Goal: Information Seeking & Learning: Learn about a topic

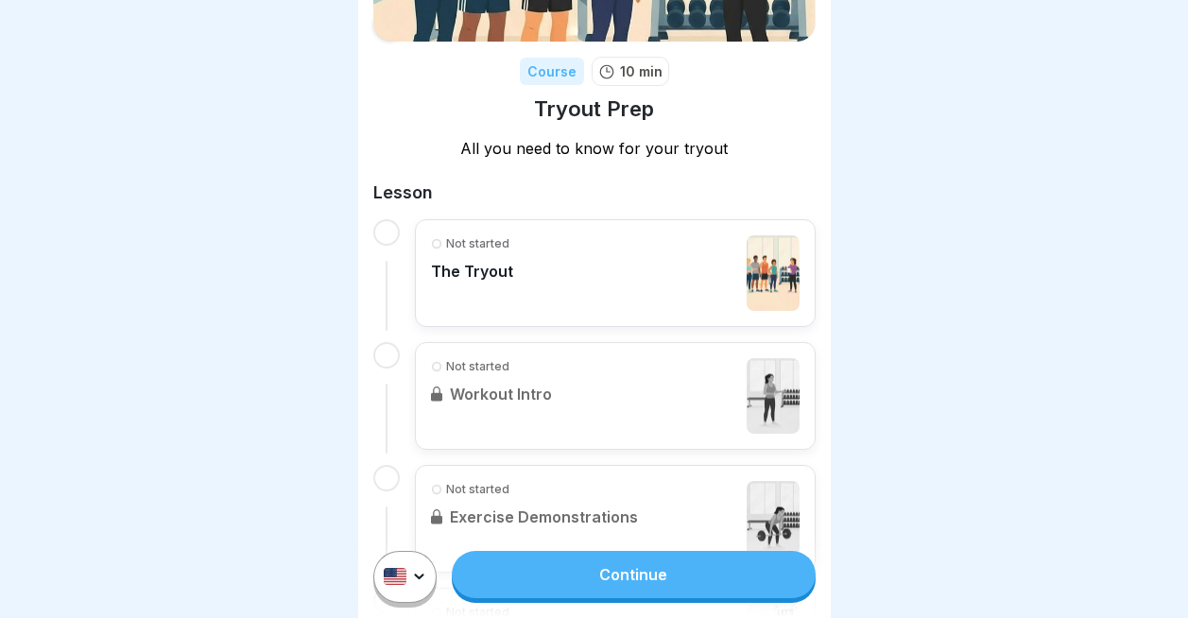
scroll to position [223, 0]
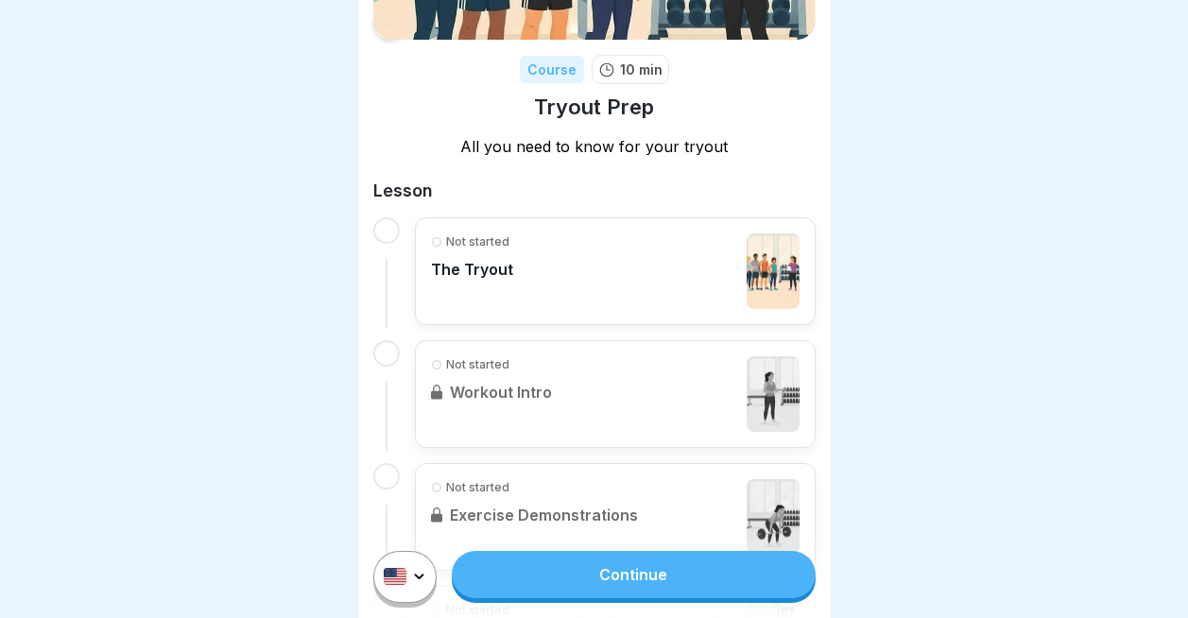
click at [645, 574] on link "Continue" at bounding box center [633, 574] width 363 height 47
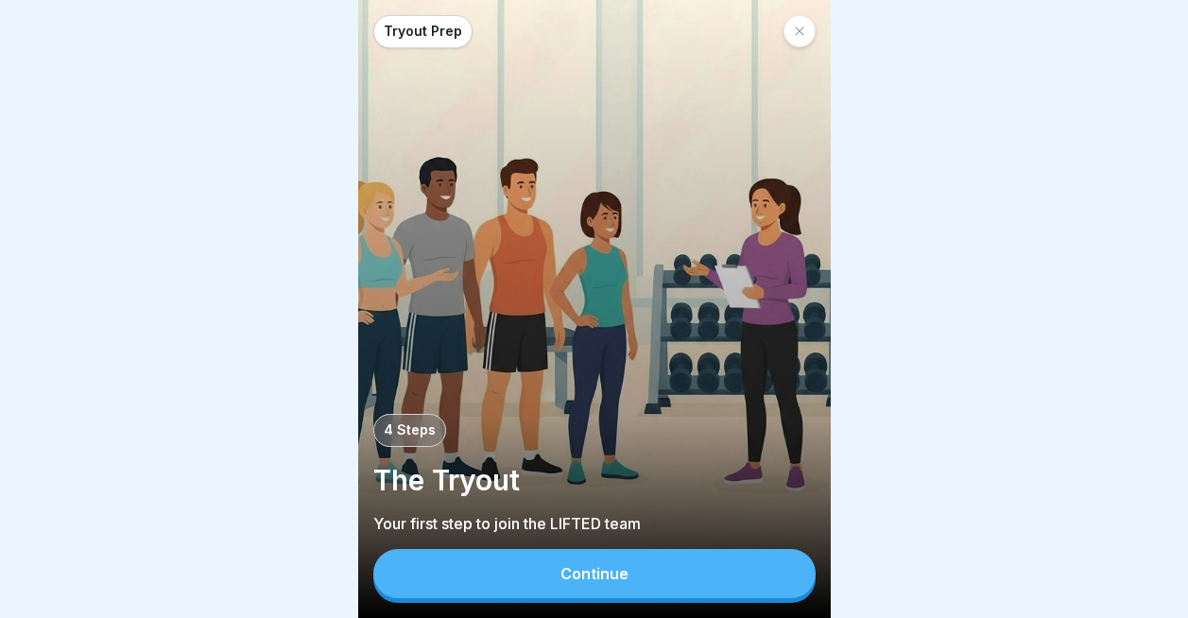
click at [598, 572] on div "Continue" at bounding box center [594, 573] width 68 height 17
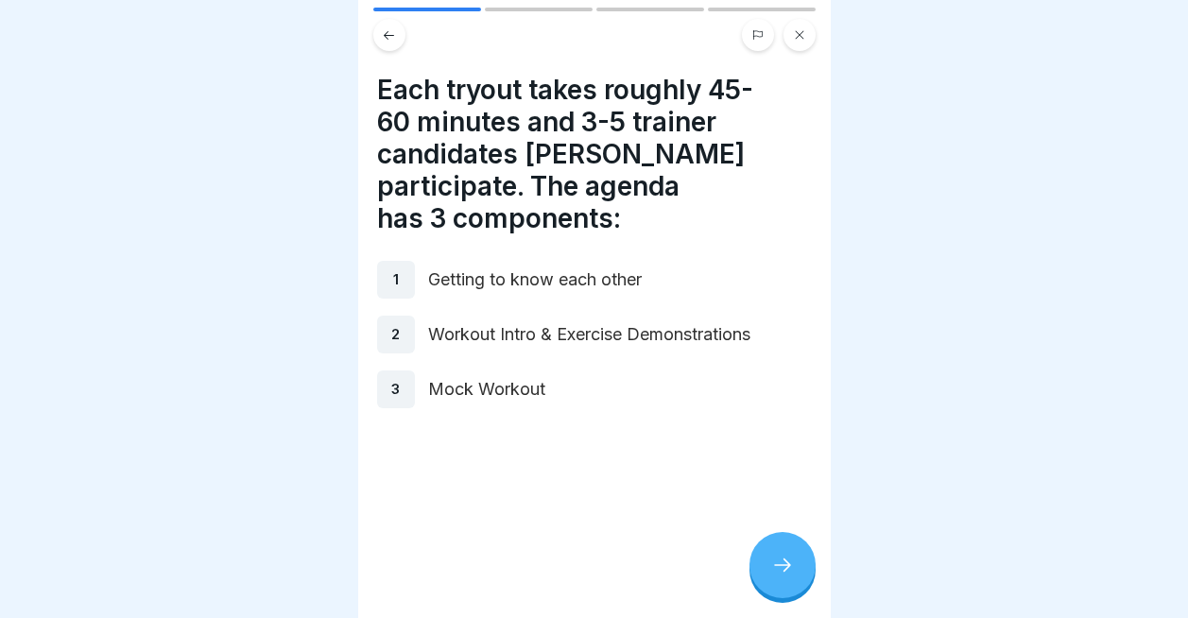
click at [776, 563] on icon at bounding box center [782, 565] width 23 height 23
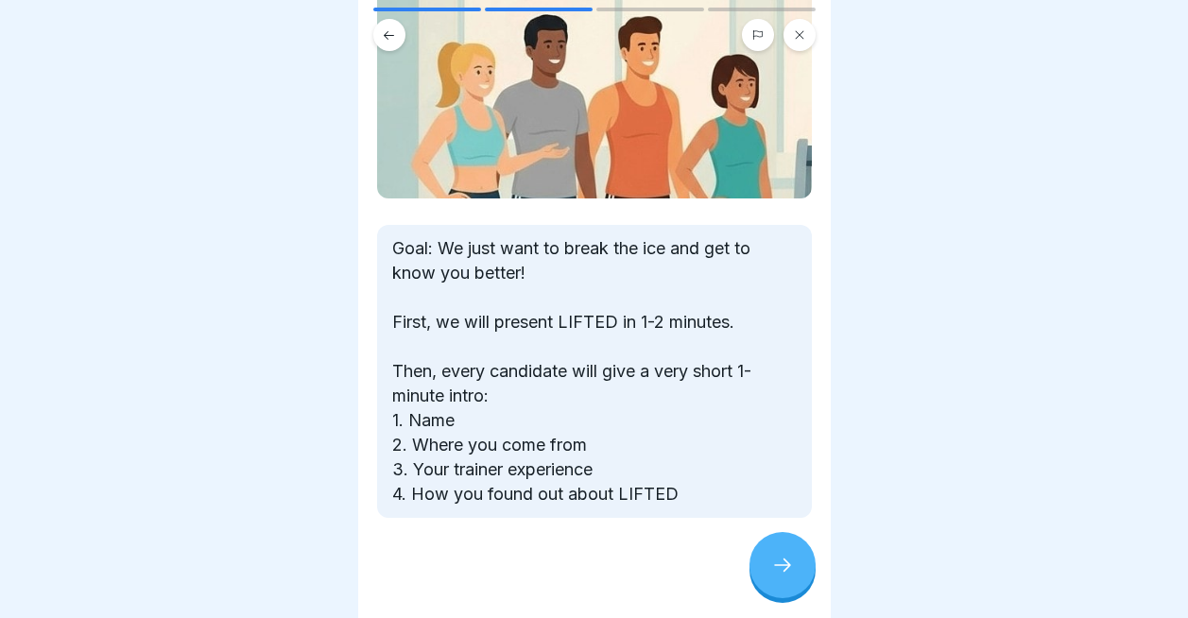
scroll to position [164, 0]
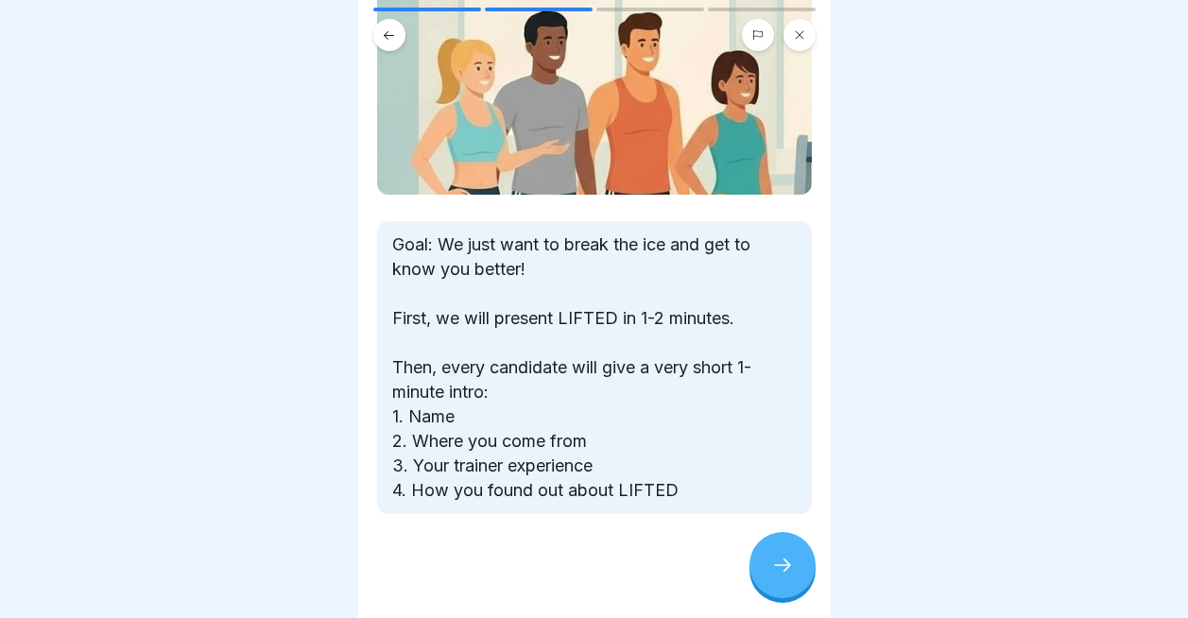
click at [781, 548] on div at bounding box center [782, 565] width 66 height 66
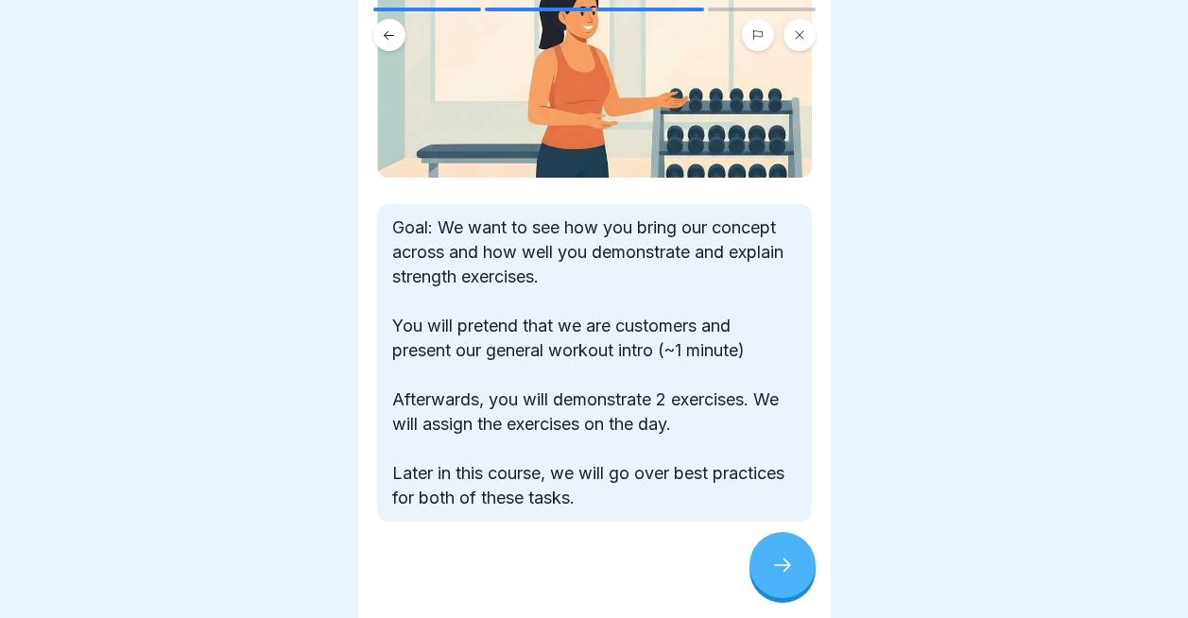
scroll to position [205, 0]
click at [782, 545] on div at bounding box center [782, 565] width 66 height 66
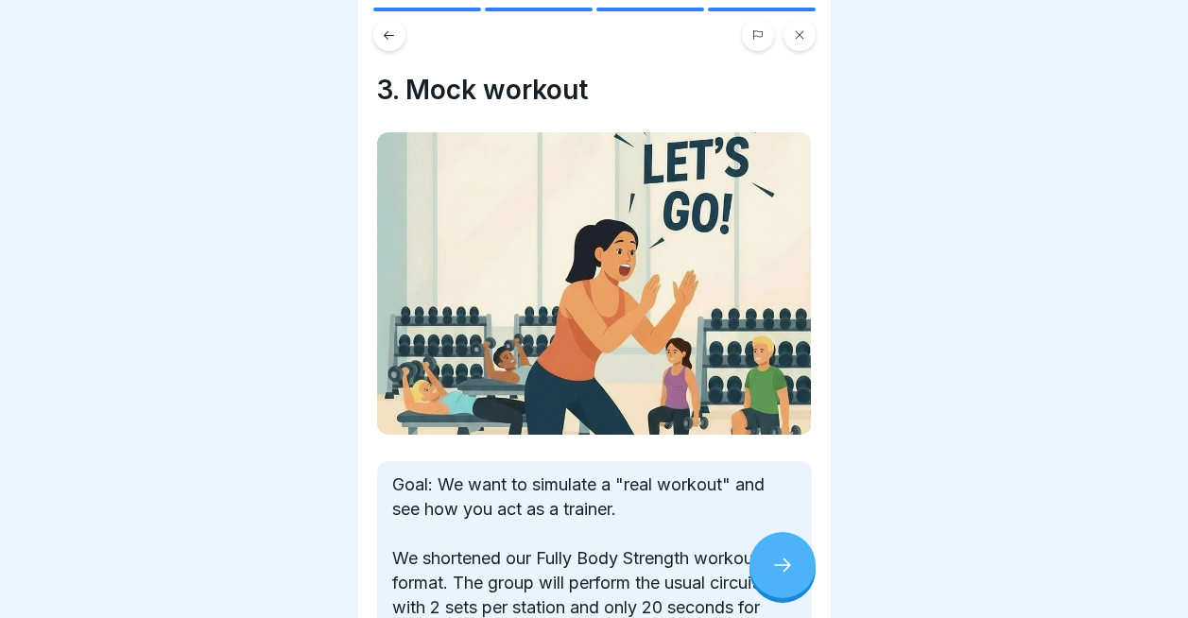
click at [386, 38] on icon at bounding box center [389, 35] width 14 height 14
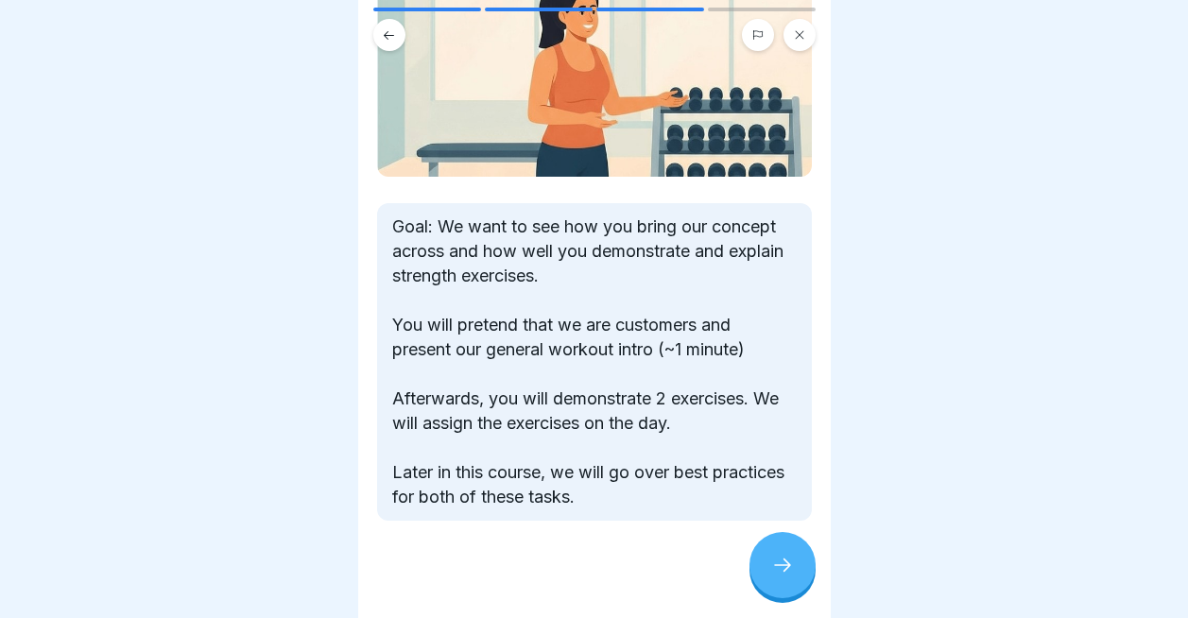
scroll to position [207, 0]
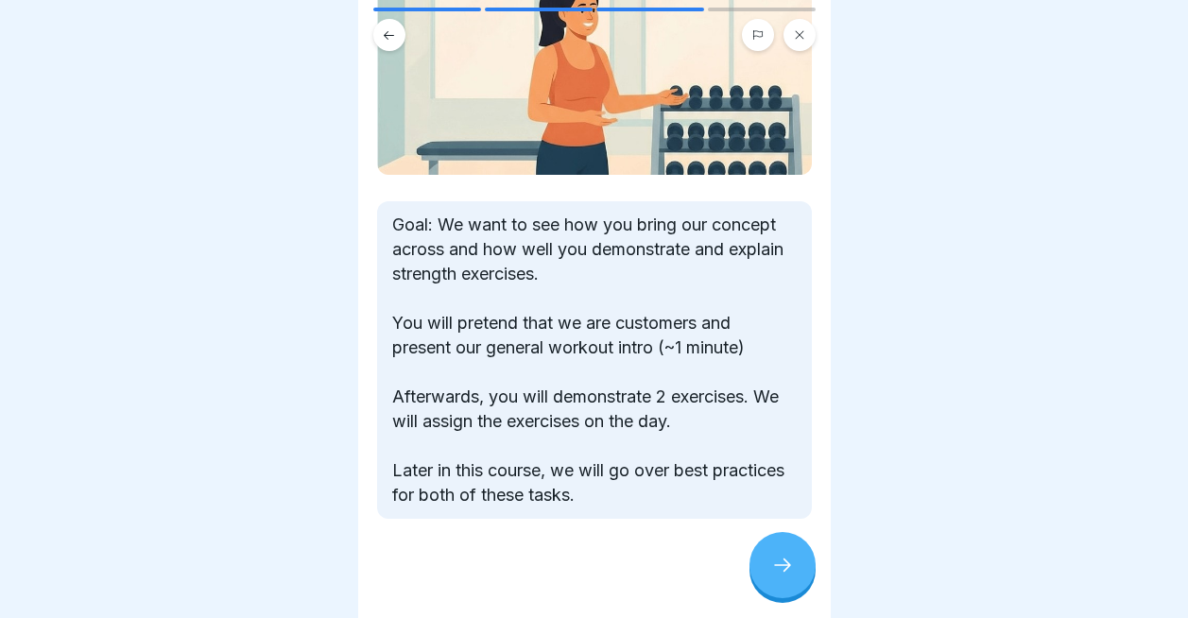
click at [786, 577] on div at bounding box center [782, 565] width 66 height 66
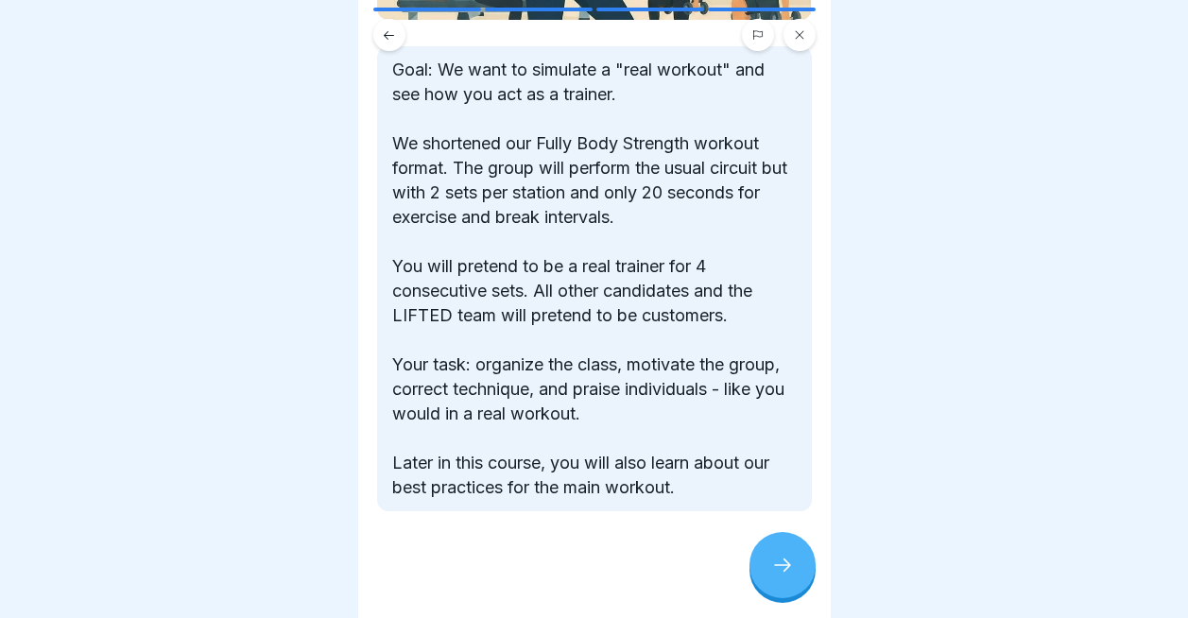
scroll to position [422, 0]
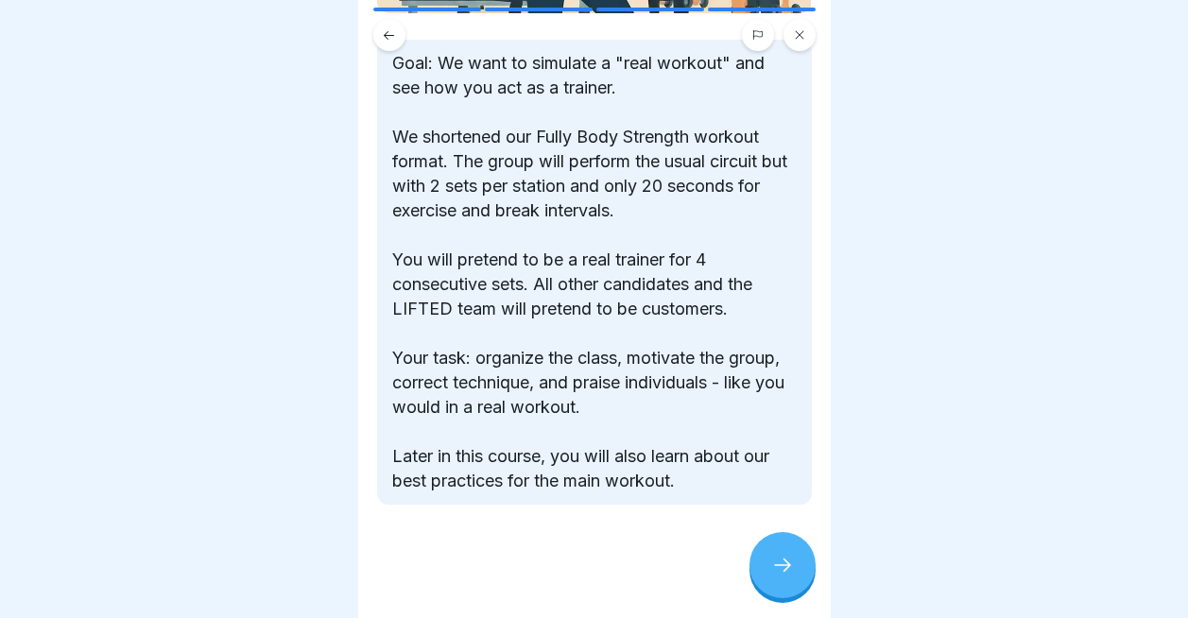
click at [772, 567] on icon at bounding box center [782, 565] width 23 height 23
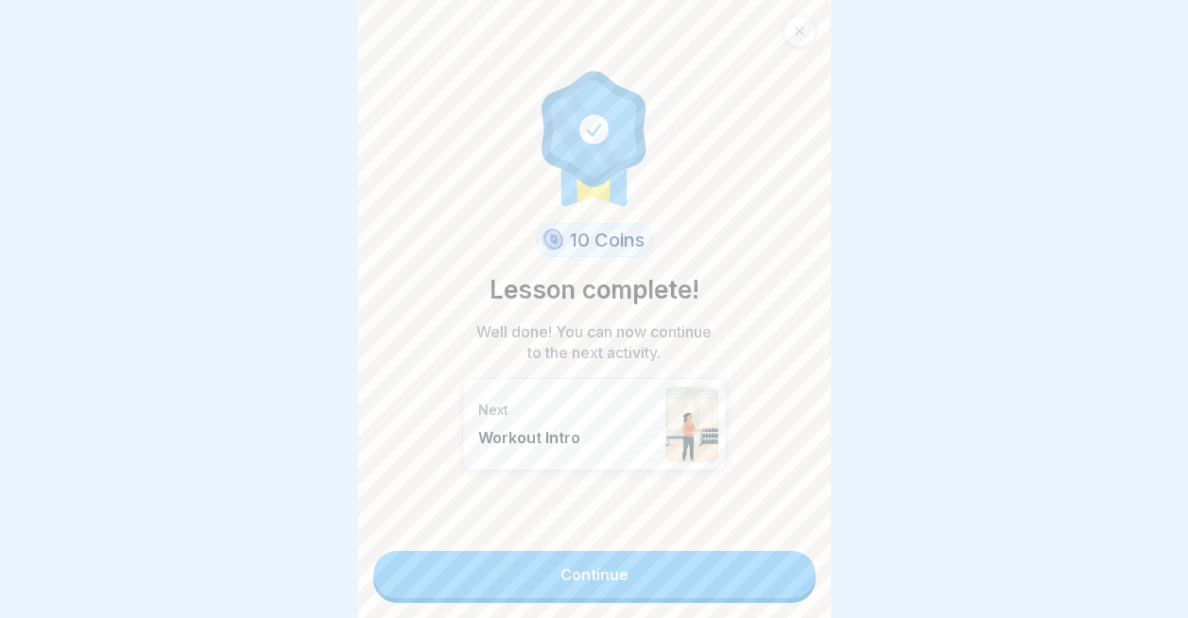
click at [688, 575] on link "Continue" at bounding box center [594, 574] width 442 height 47
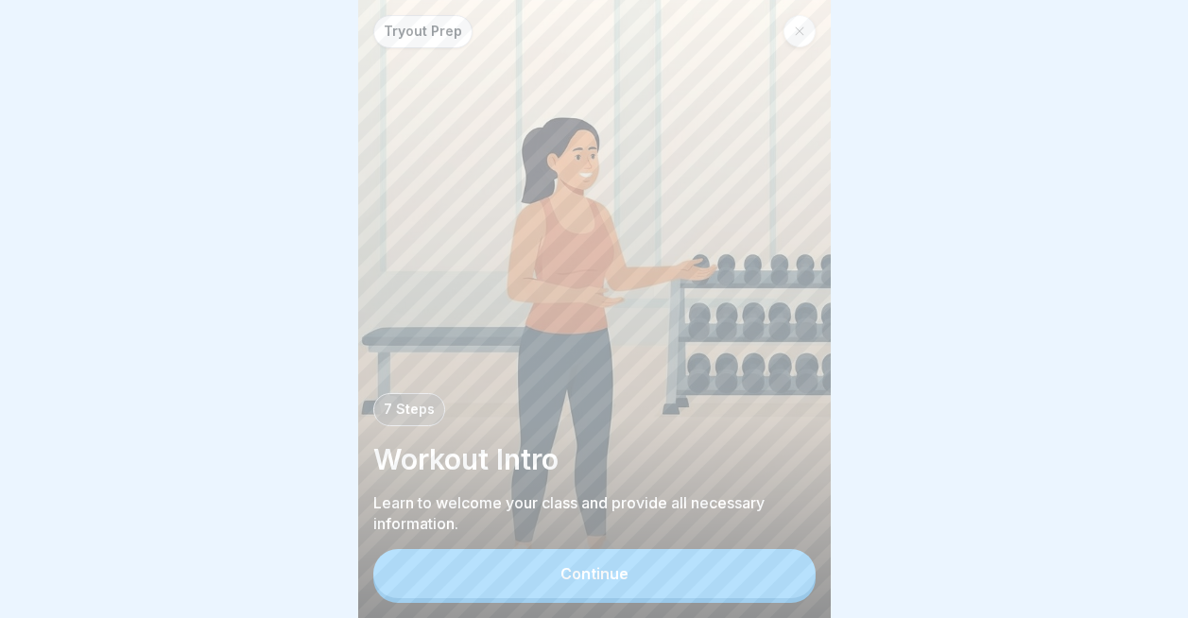
click at [671, 560] on button "Continue" at bounding box center [594, 573] width 442 height 49
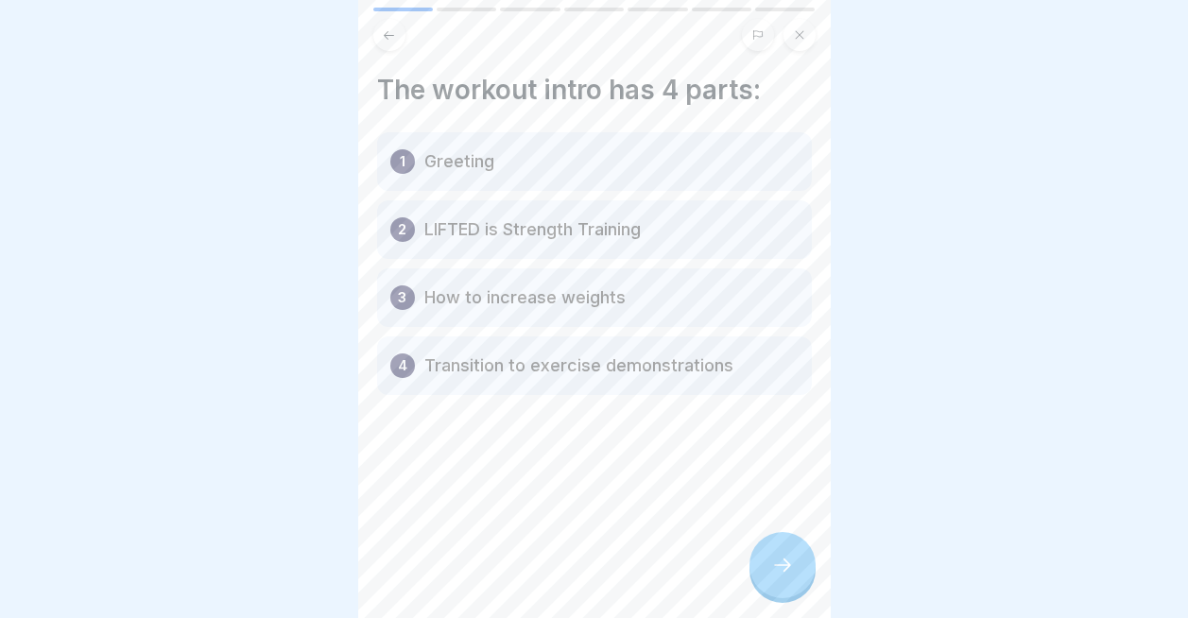
click at [785, 568] on icon at bounding box center [782, 565] width 23 height 23
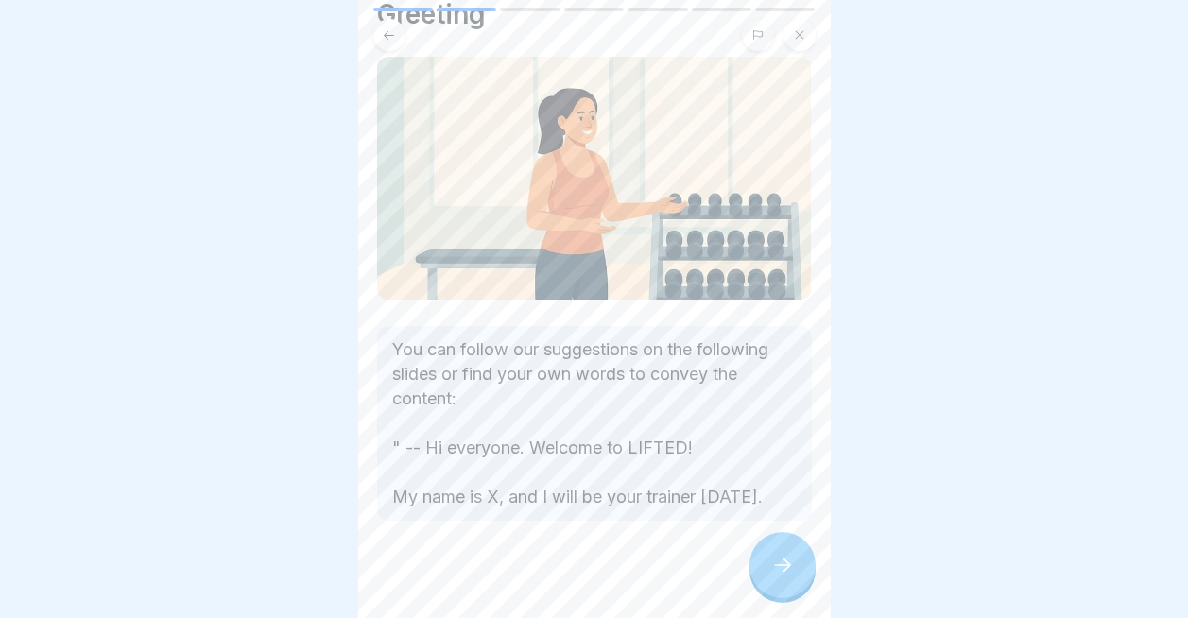
scroll to position [91, 0]
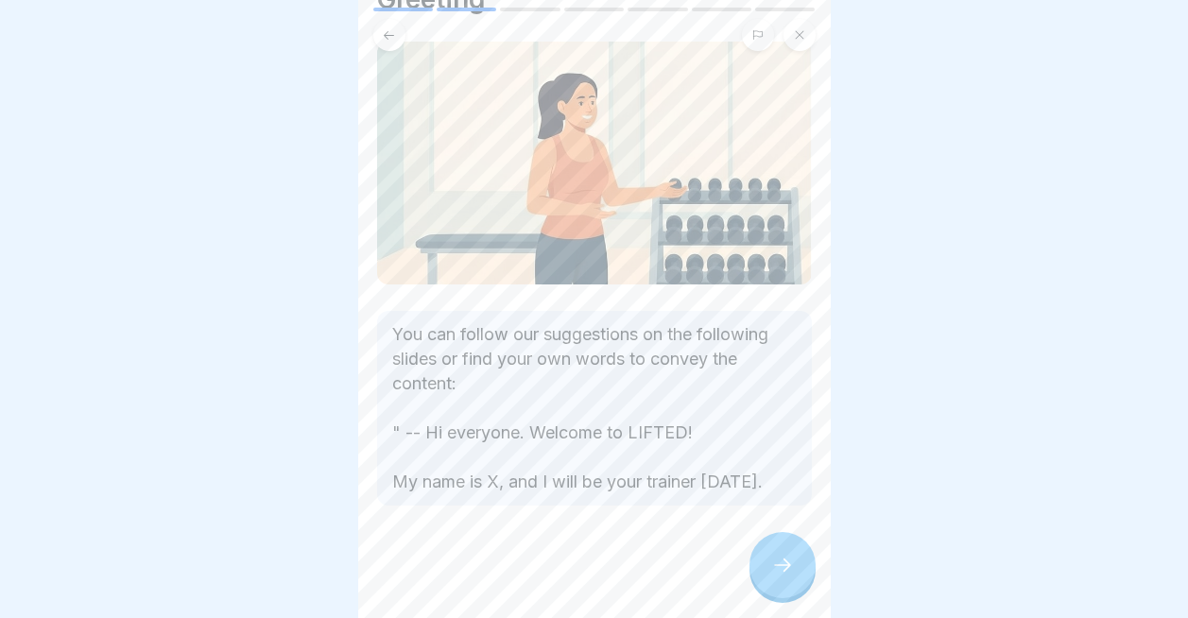
click at [771, 570] on icon at bounding box center [782, 565] width 23 height 23
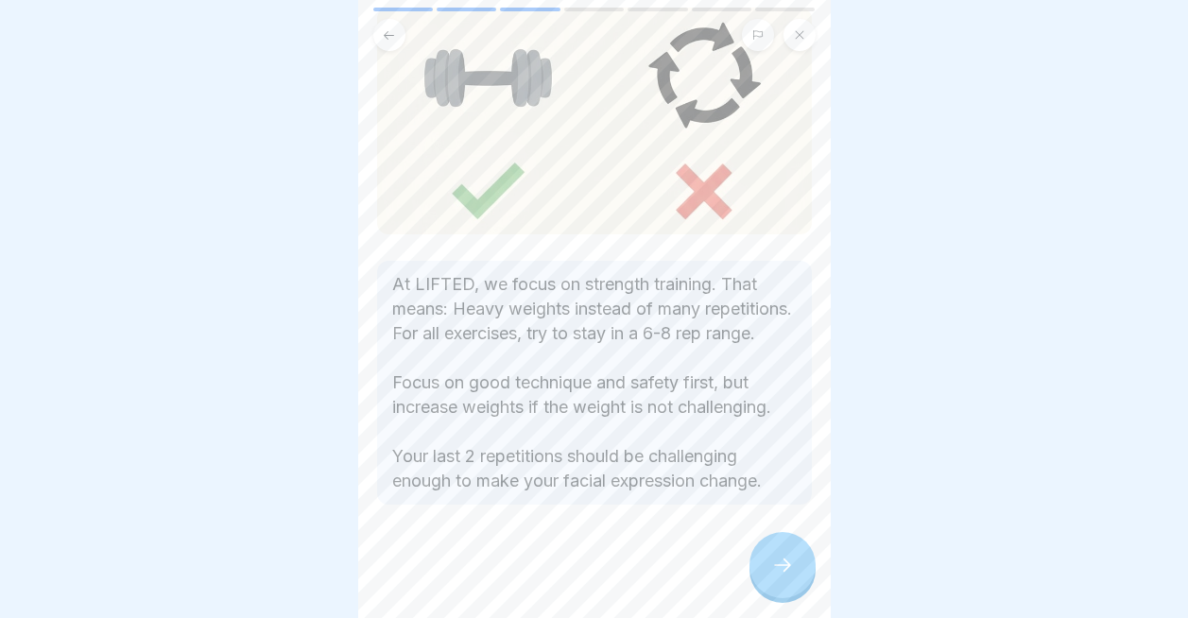
scroll to position [149, 0]
click at [783, 583] on div at bounding box center [782, 565] width 66 height 66
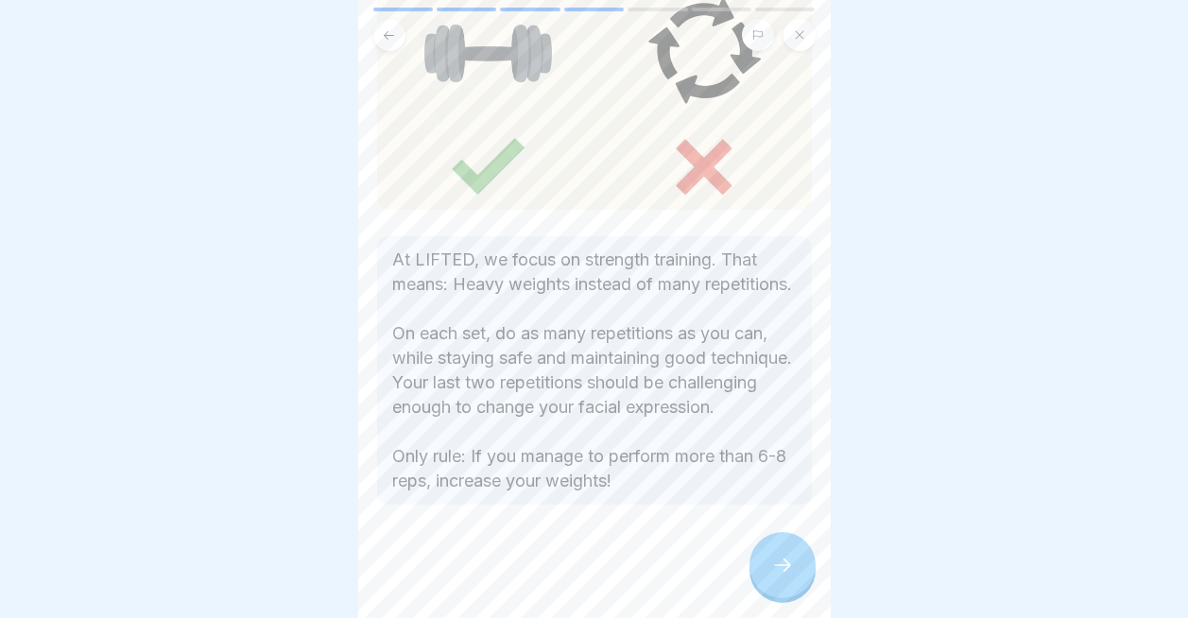
scroll to position [180, 0]
click at [775, 549] on div at bounding box center [782, 565] width 66 height 66
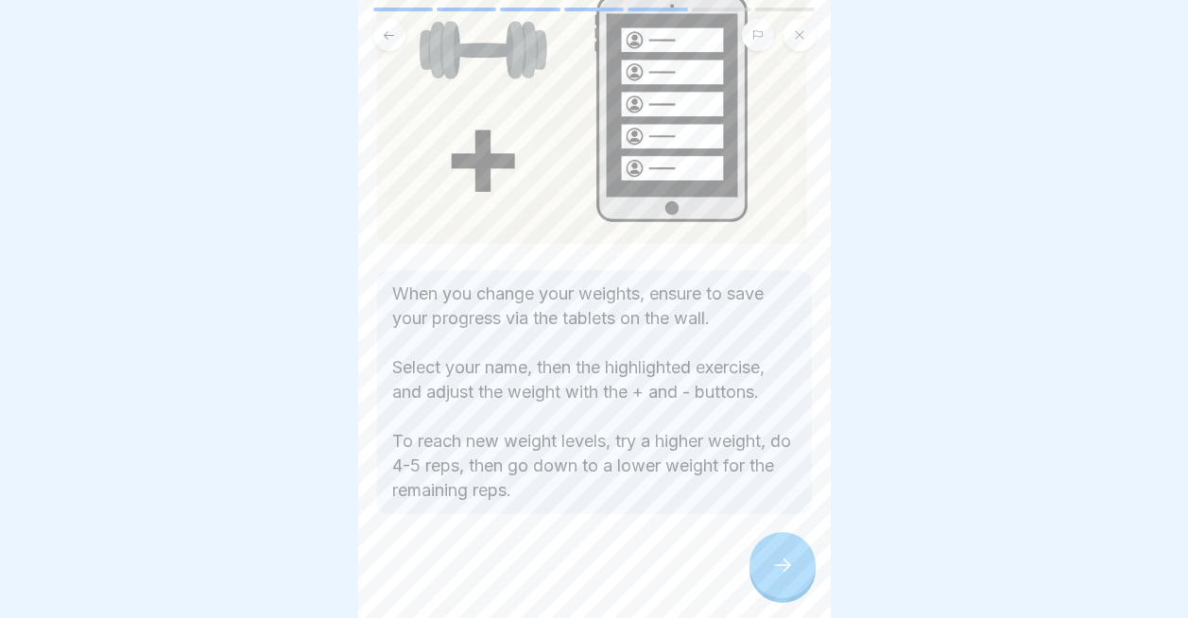
scroll to position [0, 0]
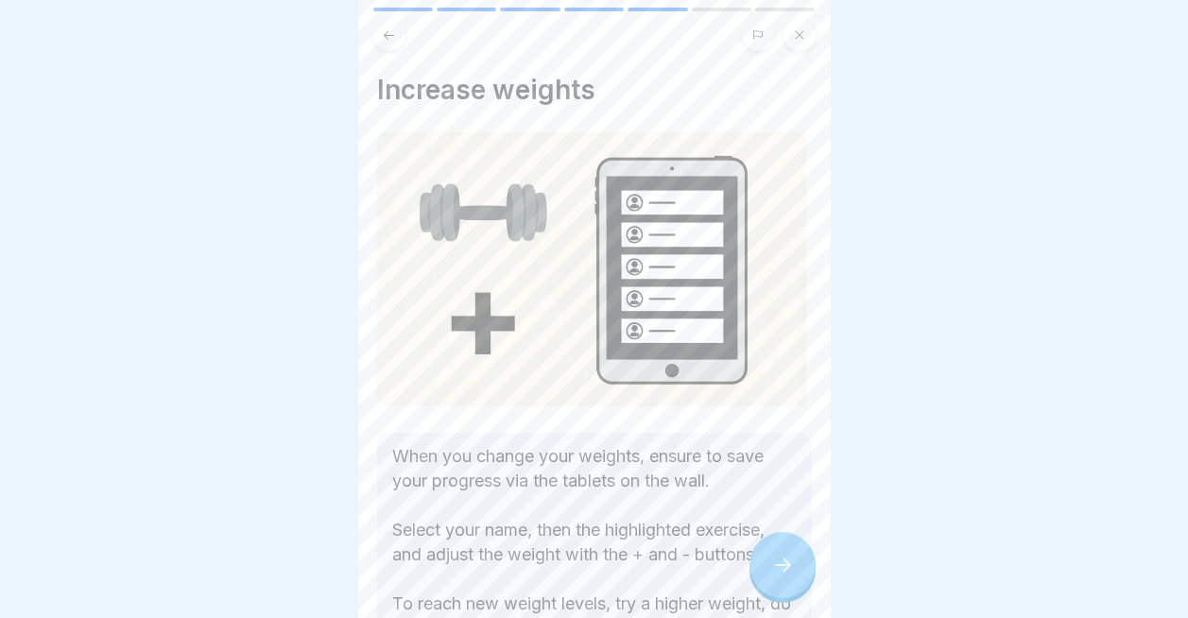
click at [394, 23] on button at bounding box center [389, 35] width 32 height 32
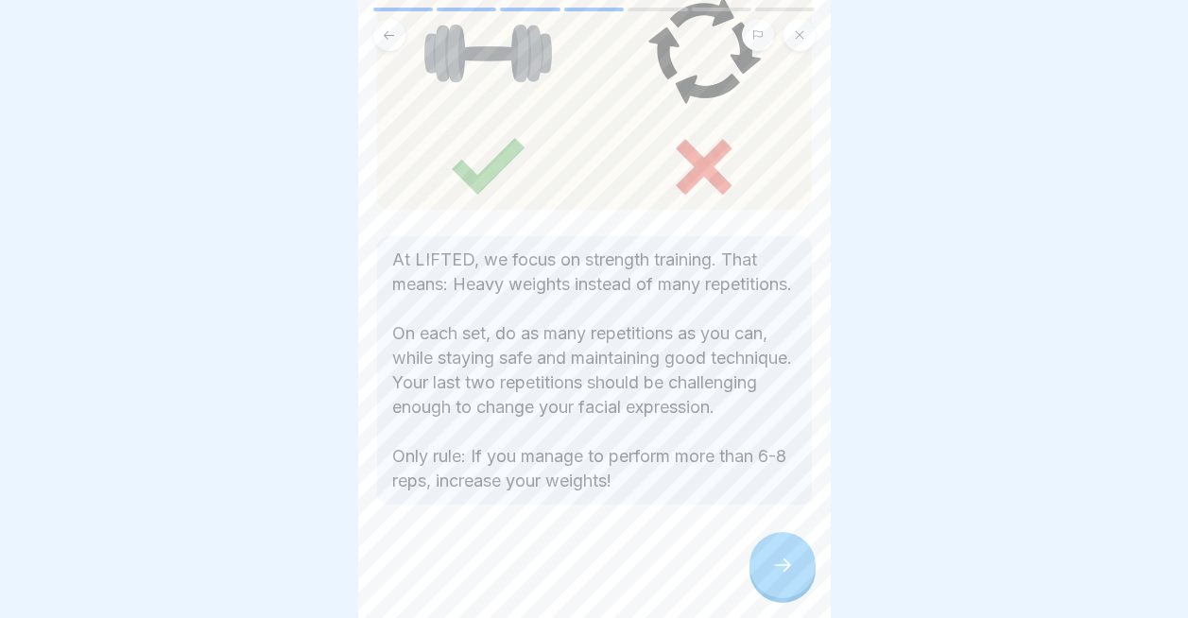
click at [388, 26] on button at bounding box center [389, 35] width 32 height 32
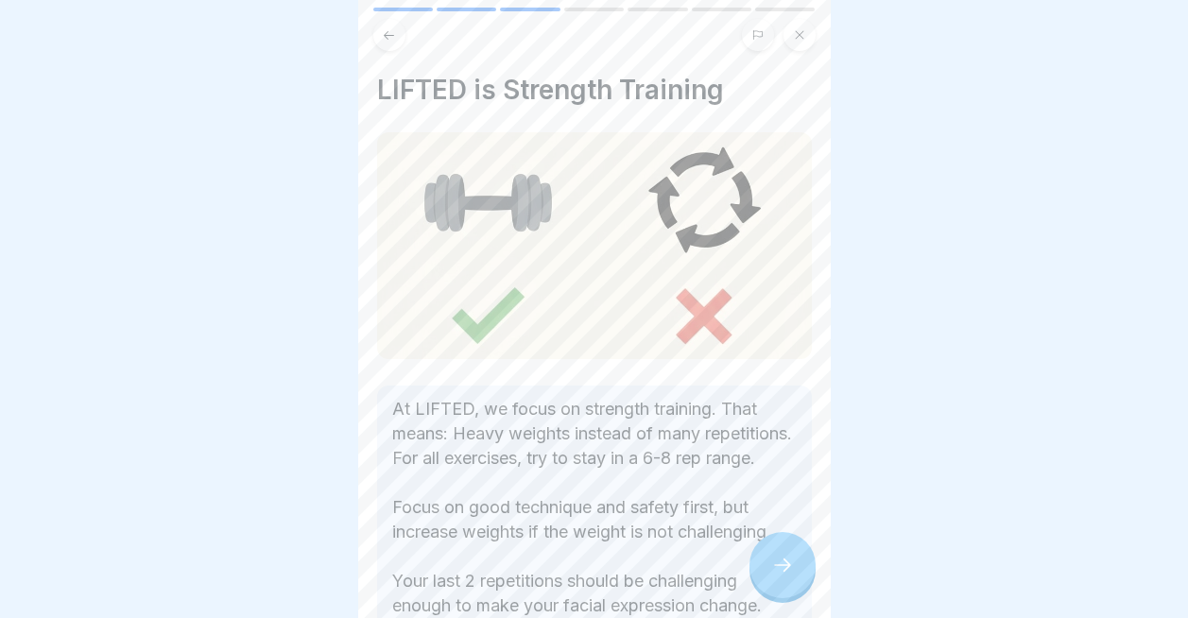
click at [798, 544] on div at bounding box center [782, 565] width 66 height 66
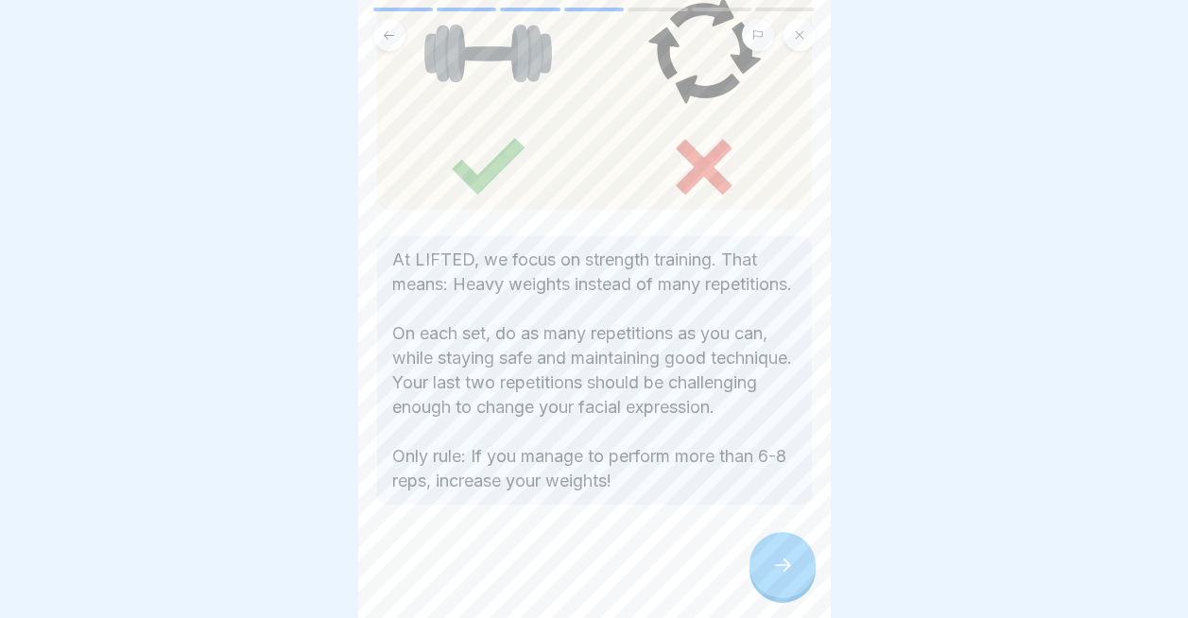
click at [794, 562] on div at bounding box center [782, 565] width 66 height 66
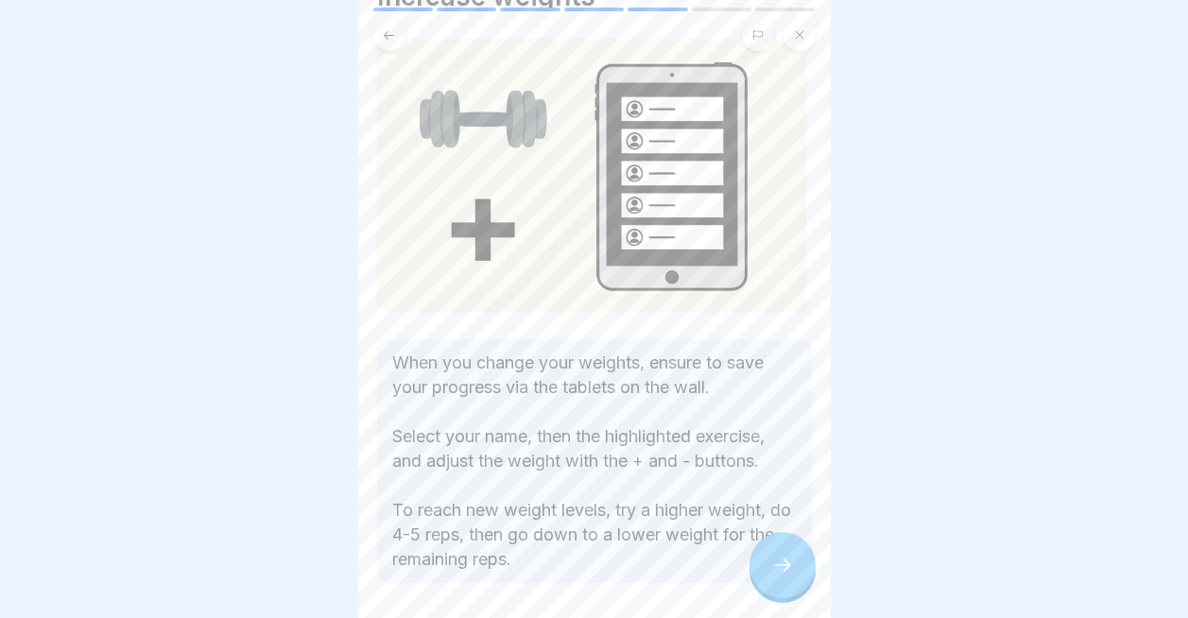
scroll to position [96, 0]
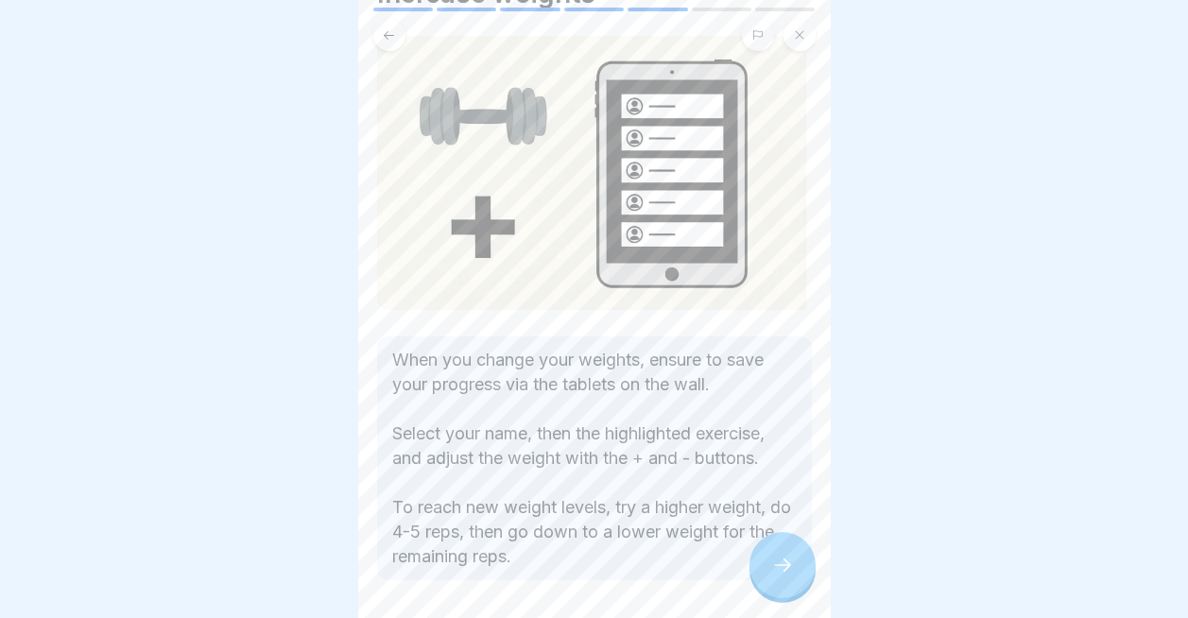
click at [783, 548] on div at bounding box center [782, 565] width 66 height 66
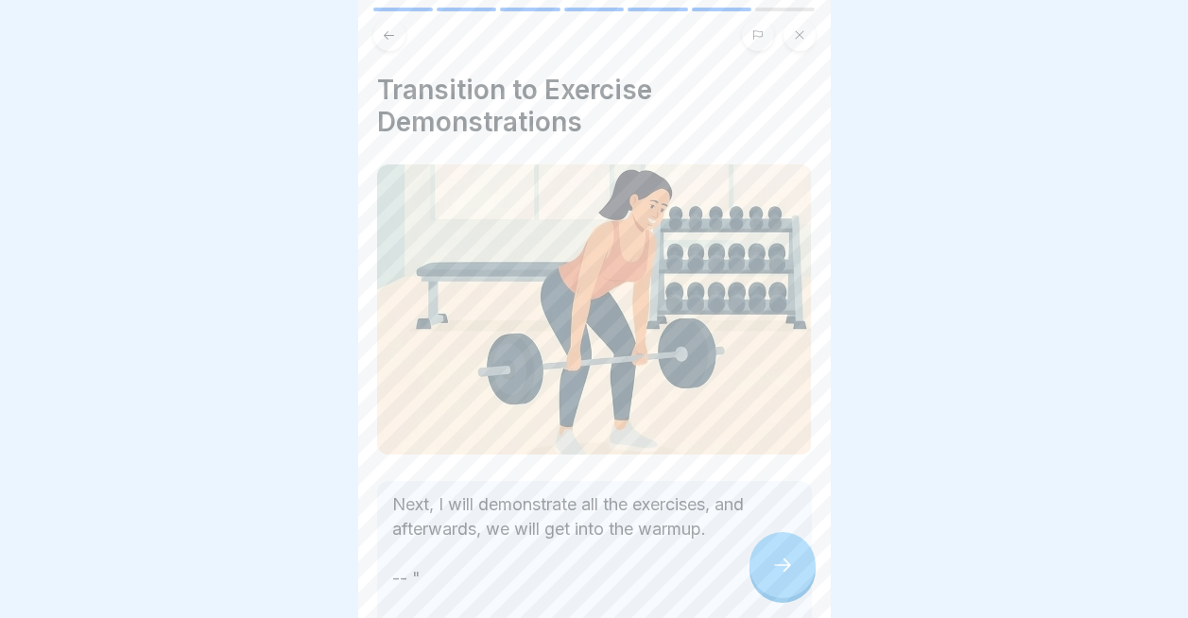
click at [394, 30] on icon at bounding box center [389, 35] width 14 height 14
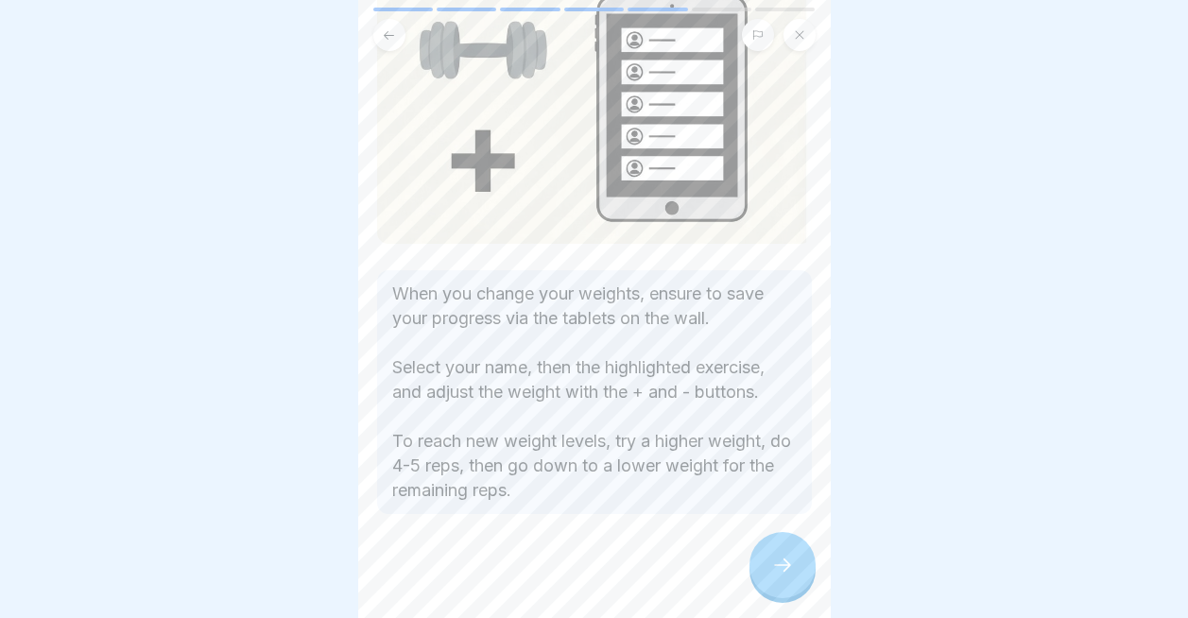
scroll to position [165, 0]
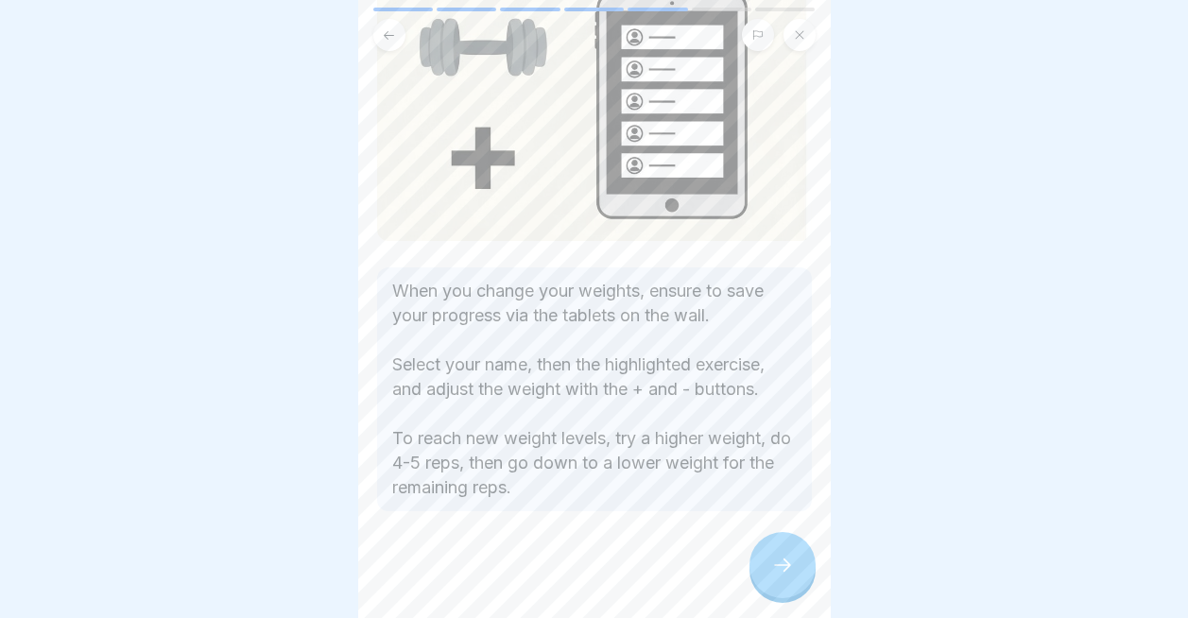
click at [781, 564] on icon at bounding box center [782, 565] width 23 height 23
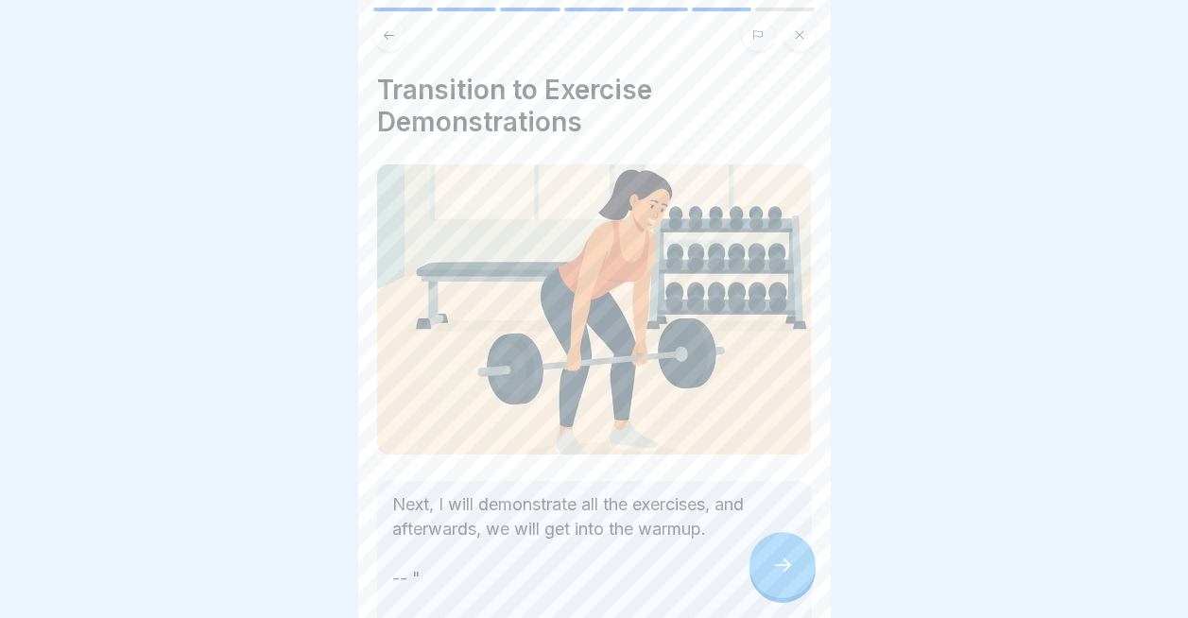
click at [781, 564] on icon at bounding box center [782, 565] width 23 height 23
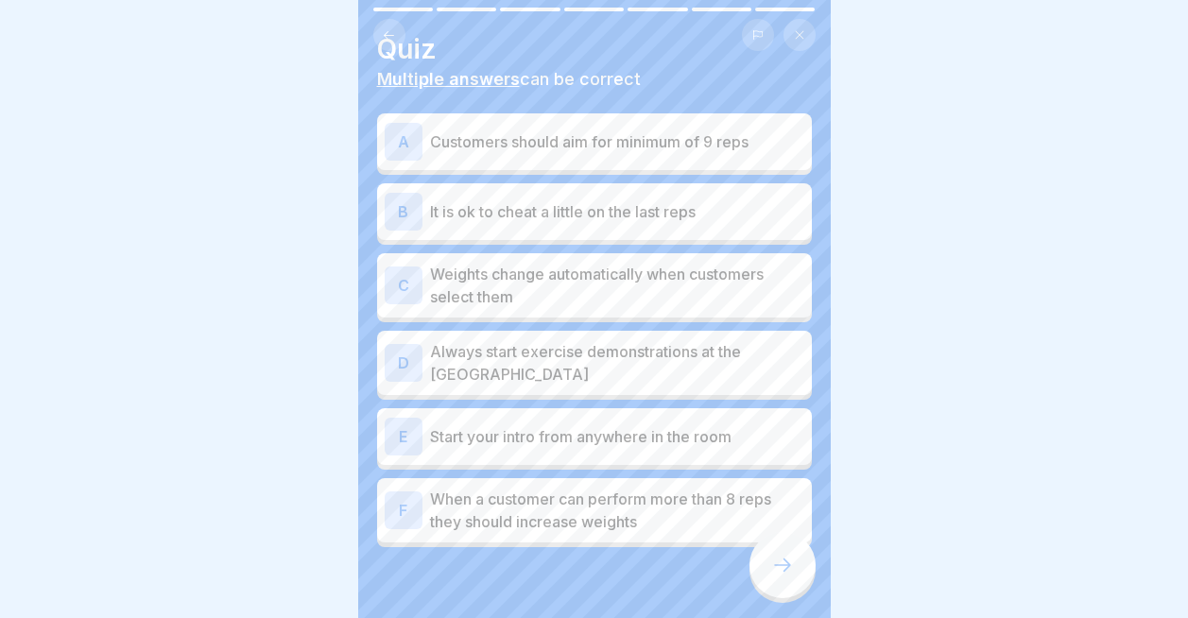
scroll to position [82, 0]
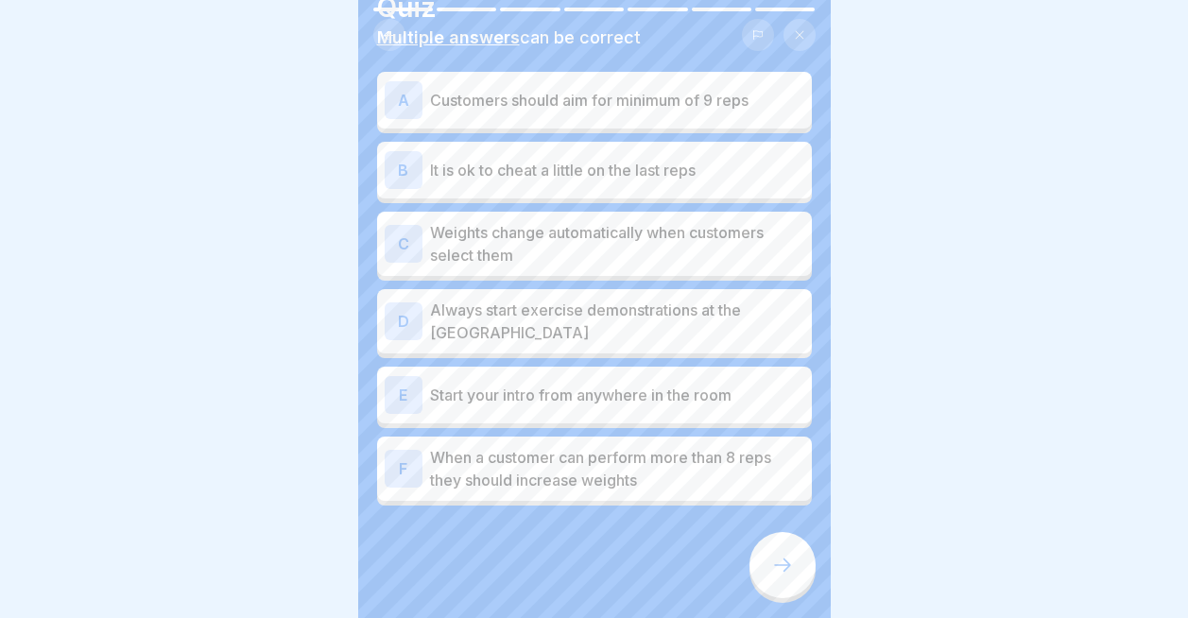
click at [766, 571] on div at bounding box center [782, 565] width 66 height 66
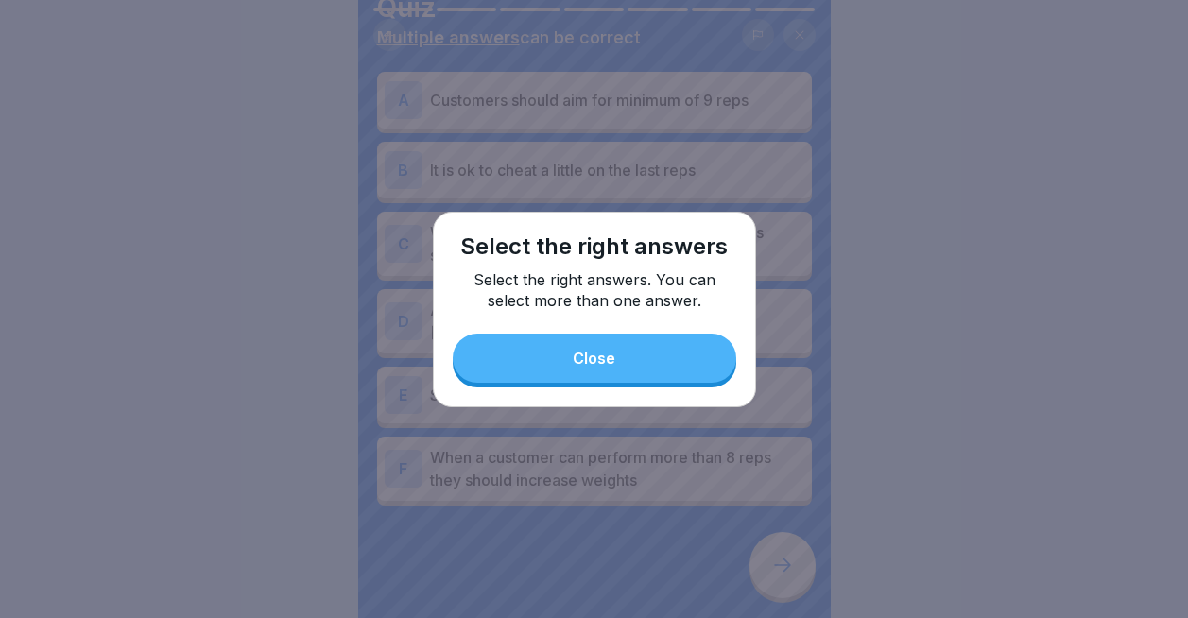
click at [697, 356] on button "Close" at bounding box center [595, 358] width 284 height 49
